Goal: Information Seeking & Learning: Learn about a topic

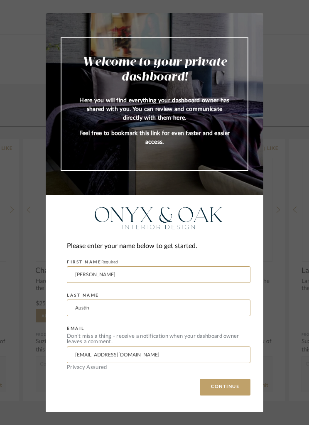
click at [228, 387] on button "CONTINUE" at bounding box center [225, 387] width 51 height 17
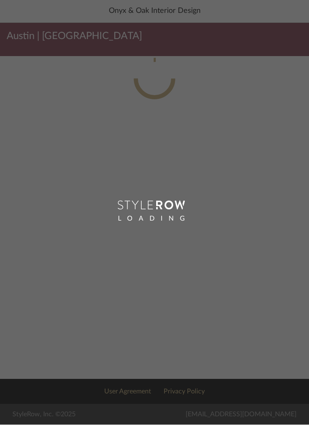
scroll to position [0, 0]
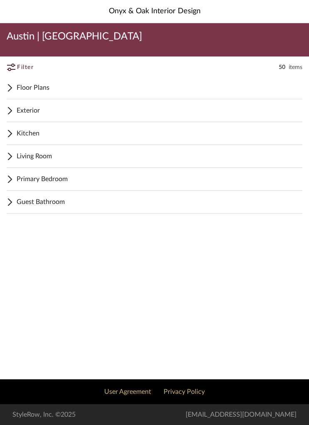
click at [74, 137] on span "Kitchen" at bounding box center [160, 133] width 286 height 10
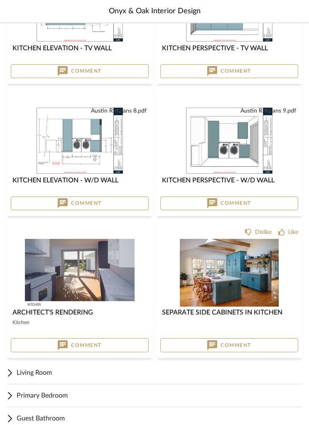
scroll to position [350, 0]
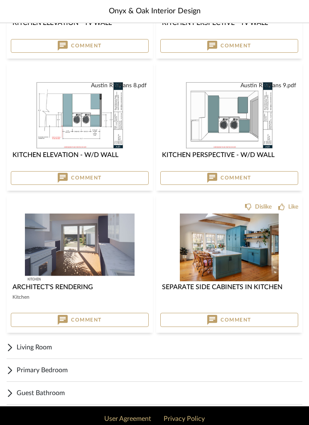
click at [88, 396] on span "Guest Bathroom" at bounding box center [160, 393] width 286 height 10
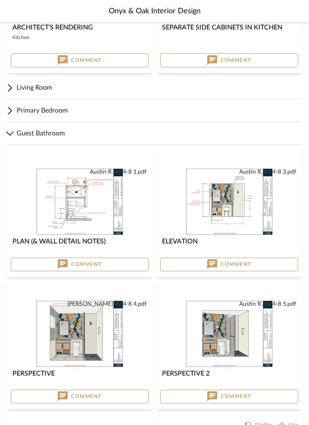
scroll to position [610, 0]
click at [0, 0] on img at bounding box center [0, 0] width 0 height 0
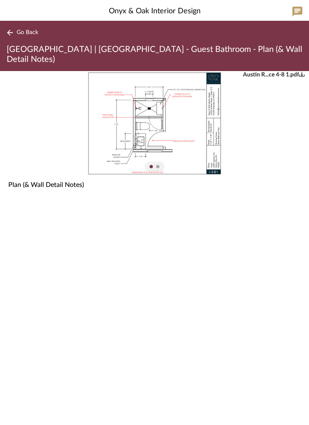
click at [27, 28] on button "Go Back" at bounding box center [24, 32] width 34 height 10
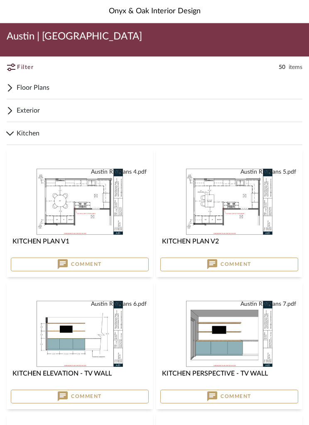
click at [46, 91] on span "Floor Plans" at bounding box center [160, 88] width 286 height 10
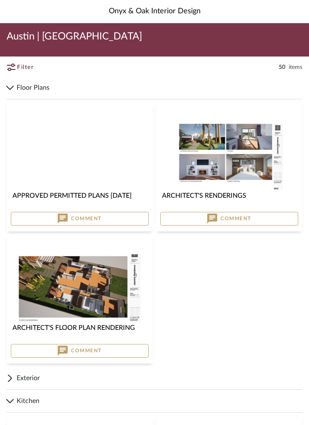
click at [0, 0] on img at bounding box center [0, 0] width 0 height 0
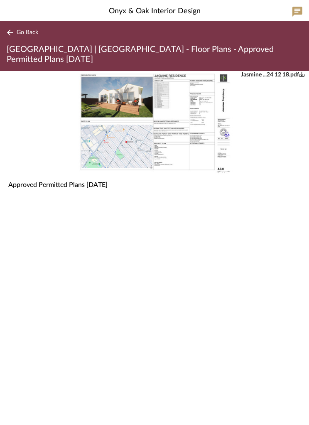
click at [192, 128] on img "0" at bounding box center [154, 123] width 157 height 105
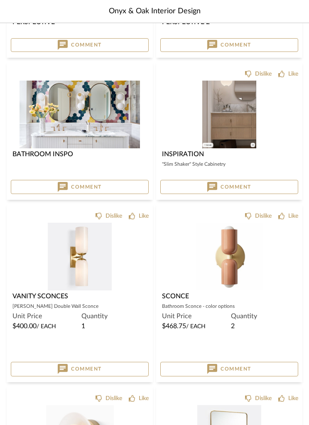
scroll to position [1229, 0]
click at [0, 0] on img at bounding box center [0, 0] width 0 height 0
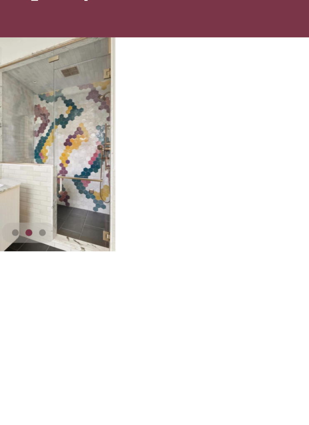
click at [71, 89] on div "1" at bounding box center [154, 123] width 309 height 105
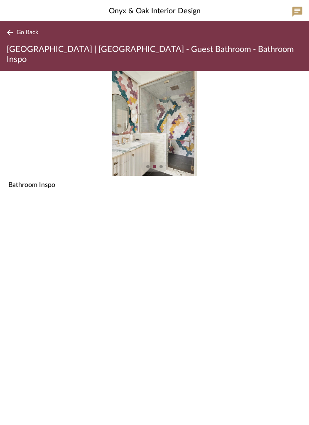
click at [27, 32] on span "Go Back" at bounding box center [28, 32] width 22 height 7
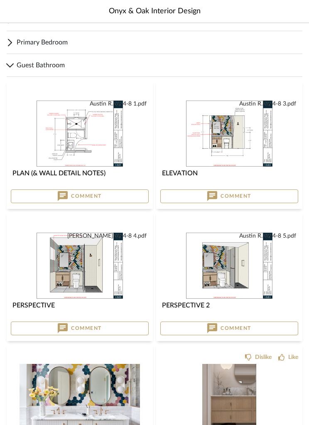
scroll to position [951, 0]
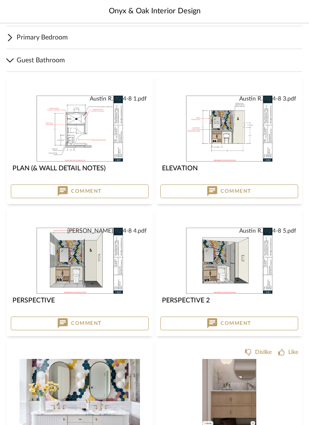
click at [94, 134] on img "0" at bounding box center [80, 129] width 88 height 68
